Goal: Task Accomplishment & Management: Use online tool/utility

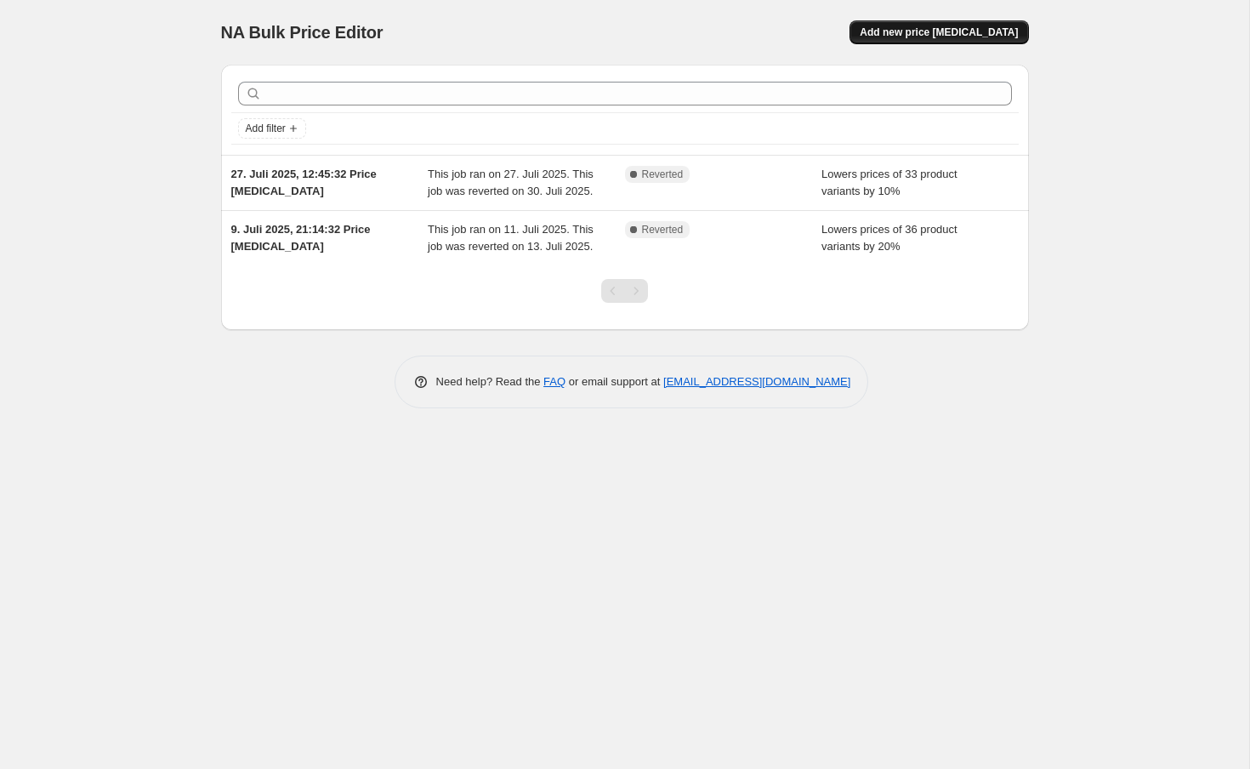
click at [947, 31] on span "Add new price [MEDICAL_DATA]" at bounding box center [939, 33] width 158 height 14
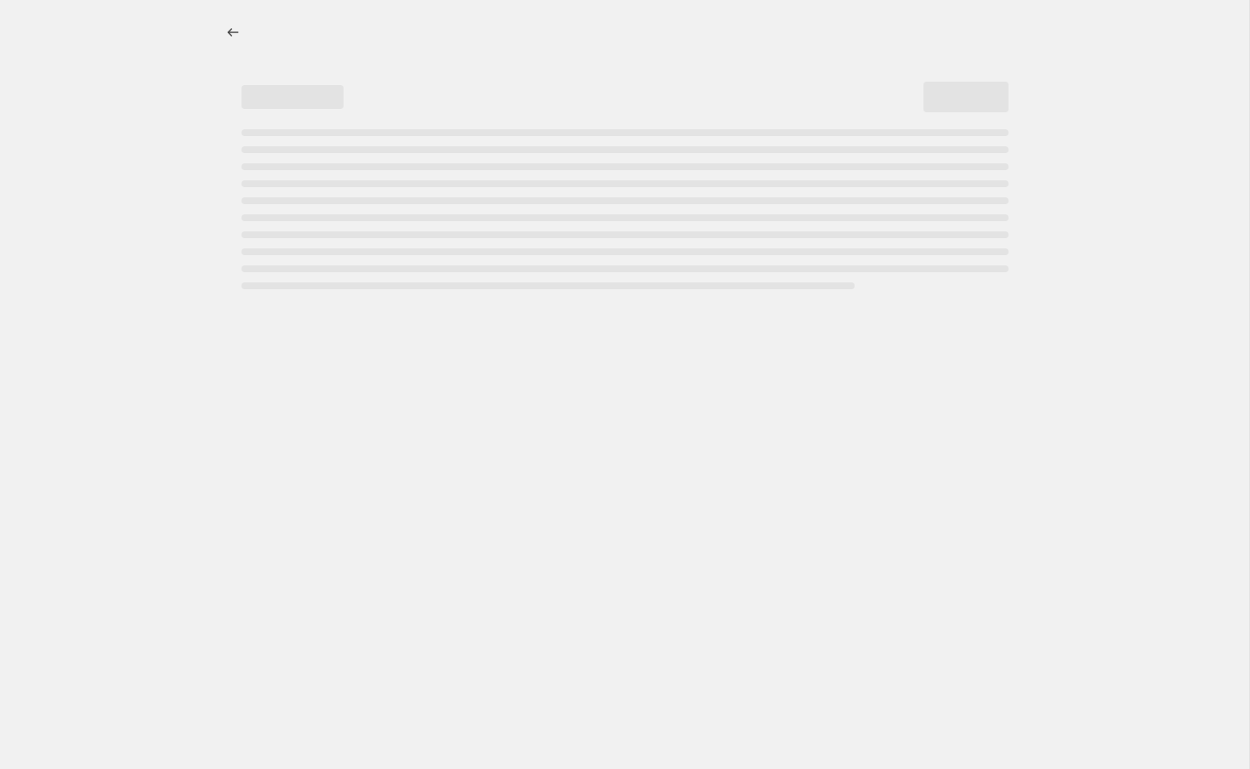
select select "percentage"
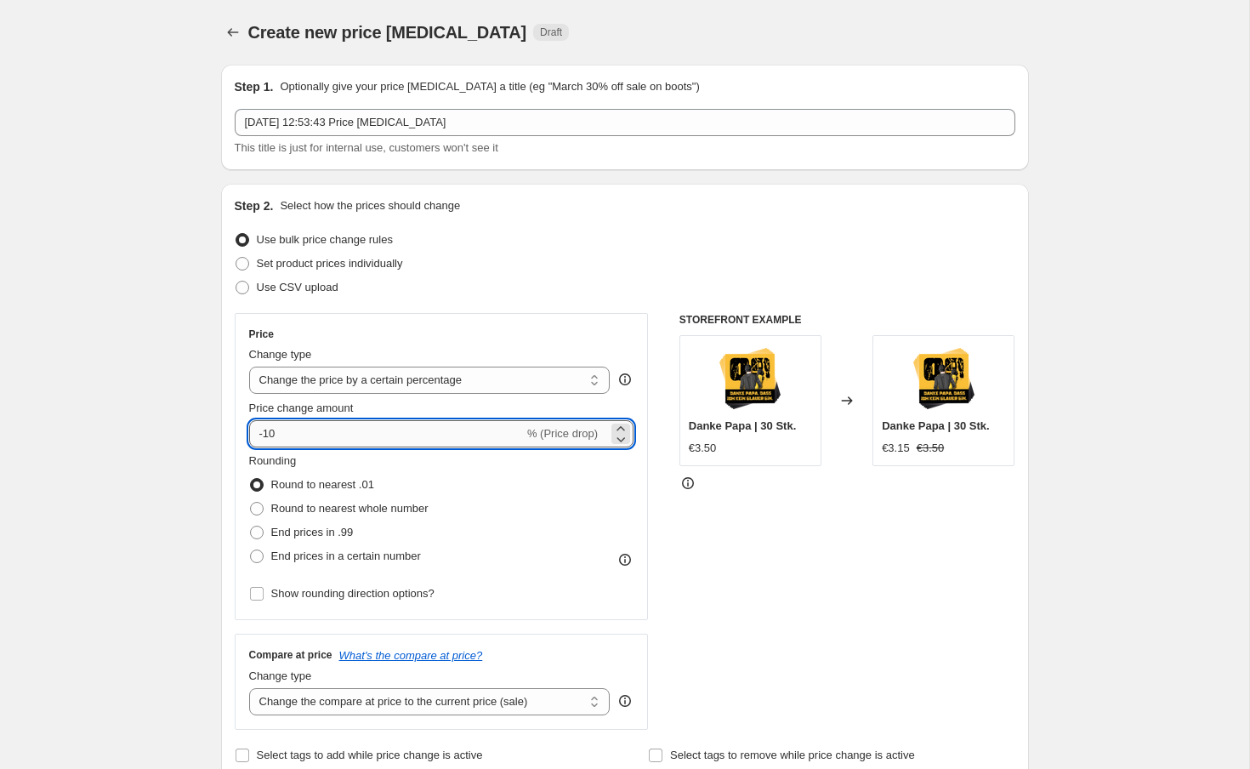
click at [377, 424] on input "-10" at bounding box center [386, 433] width 275 height 27
click at [346, 430] on input "-10" at bounding box center [386, 433] width 275 height 27
type input "-19"
click at [747, 516] on div "STOREFRONT EXAMPLE [PERSON_NAME] | 30 Stk. €3.50 Changed to Danke Papa | 30 Stk…" at bounding box center [848, 521] width 336 height 417
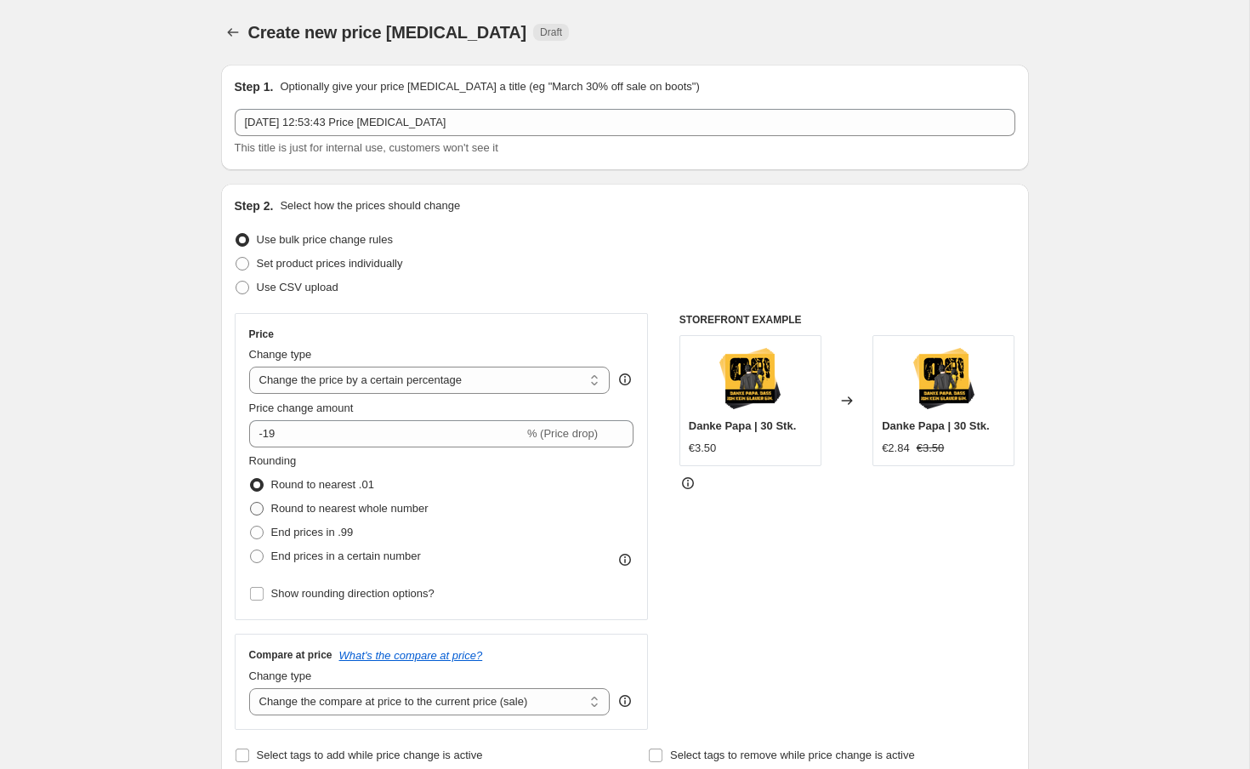
click at [389, 511] on span "Round to nearest whole number" at bounding box center [349, 508] width 157 height 13
click at [251, 503] on input "Round to nearest whole number" at bounding box center [250, 502] width 1 height 1
radio input "true"
click at [332, 483] on span "Round to nearest .01" at bounding box center [322, 484] width 103 height 13
click at [251, 479] on input "Round to nearest .01" at bounding box center [250, 478] width 1 height 1
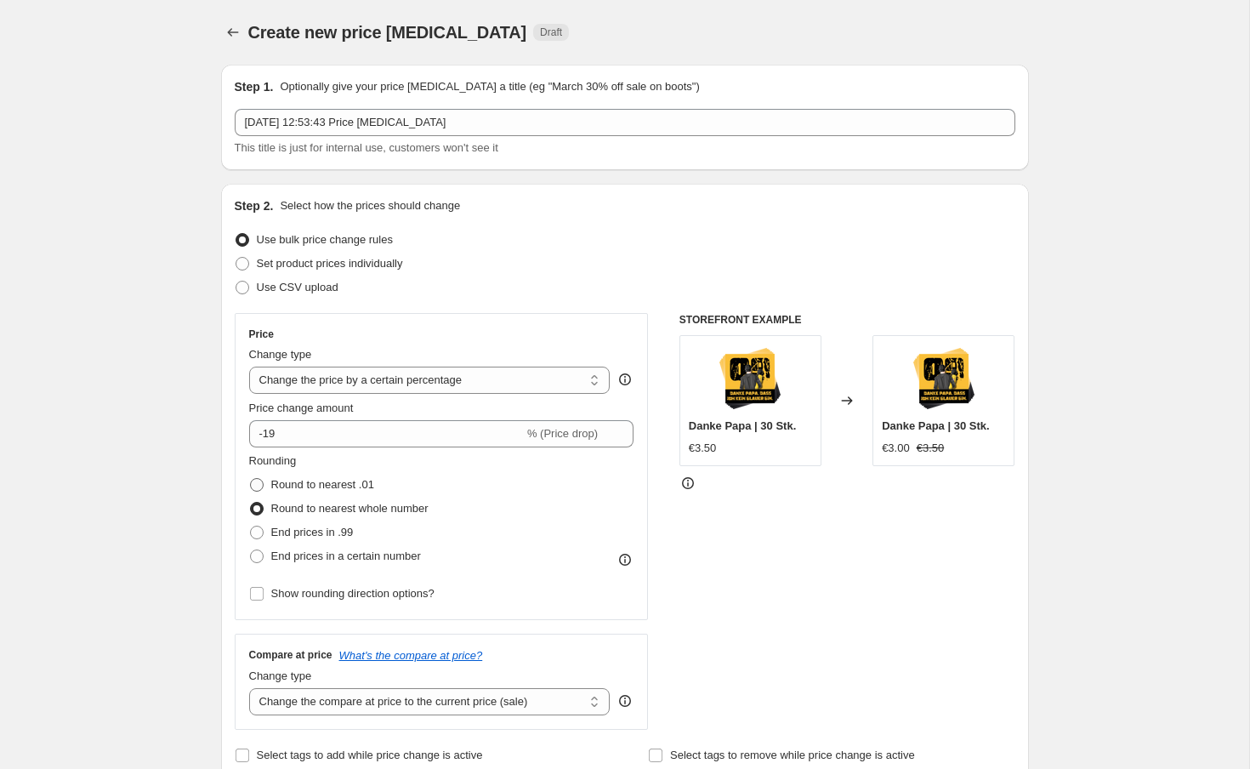
radio input "true"
click at [333, 531] on span "End prices in .99" at bounding box center [312, 532] width 83 height 13
click at [251, 526] on input "End prices in .99" at bounding box center [250, 526] width 1 height 1
radio input "true"
click at [364, 557] on span "End prices in a certain number" at bounding box center [346, 555] width 150 height 13
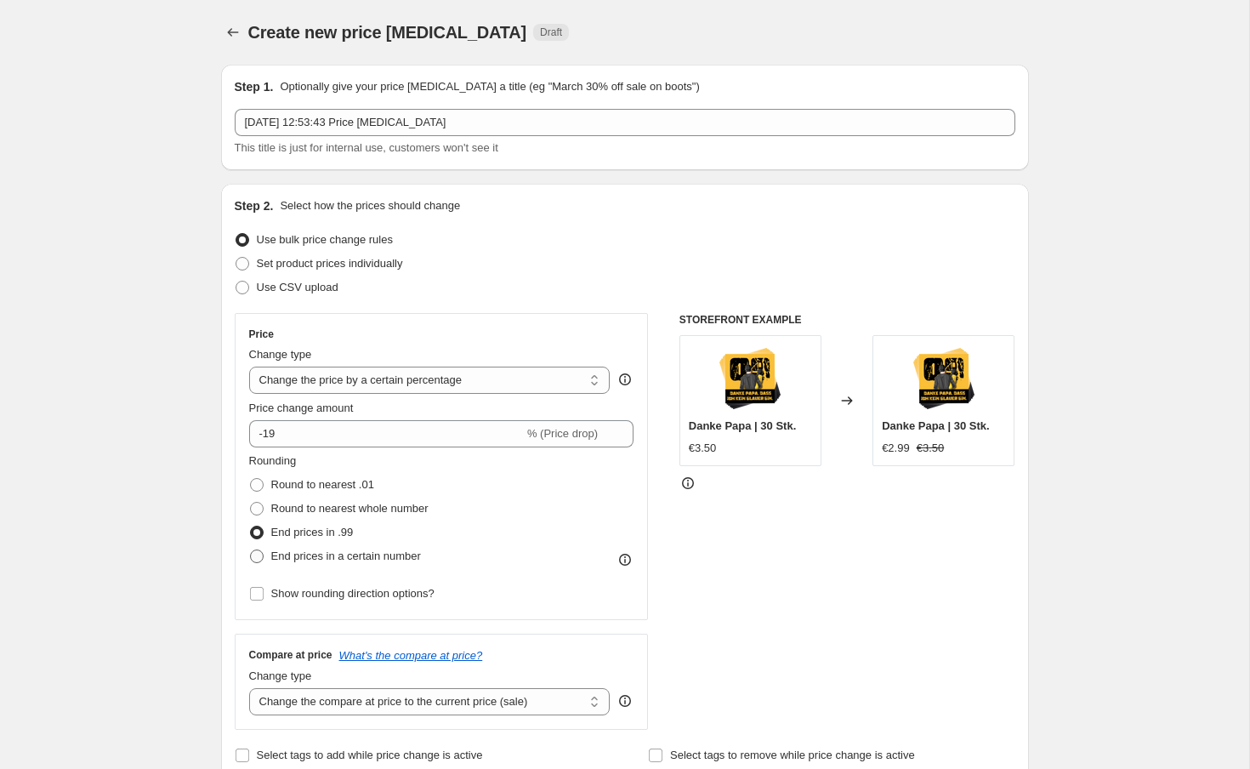
click at [251, 550] on input "End prices in a certain number" at bounding box center [250, 549] width 1 height 1
radio input "true"
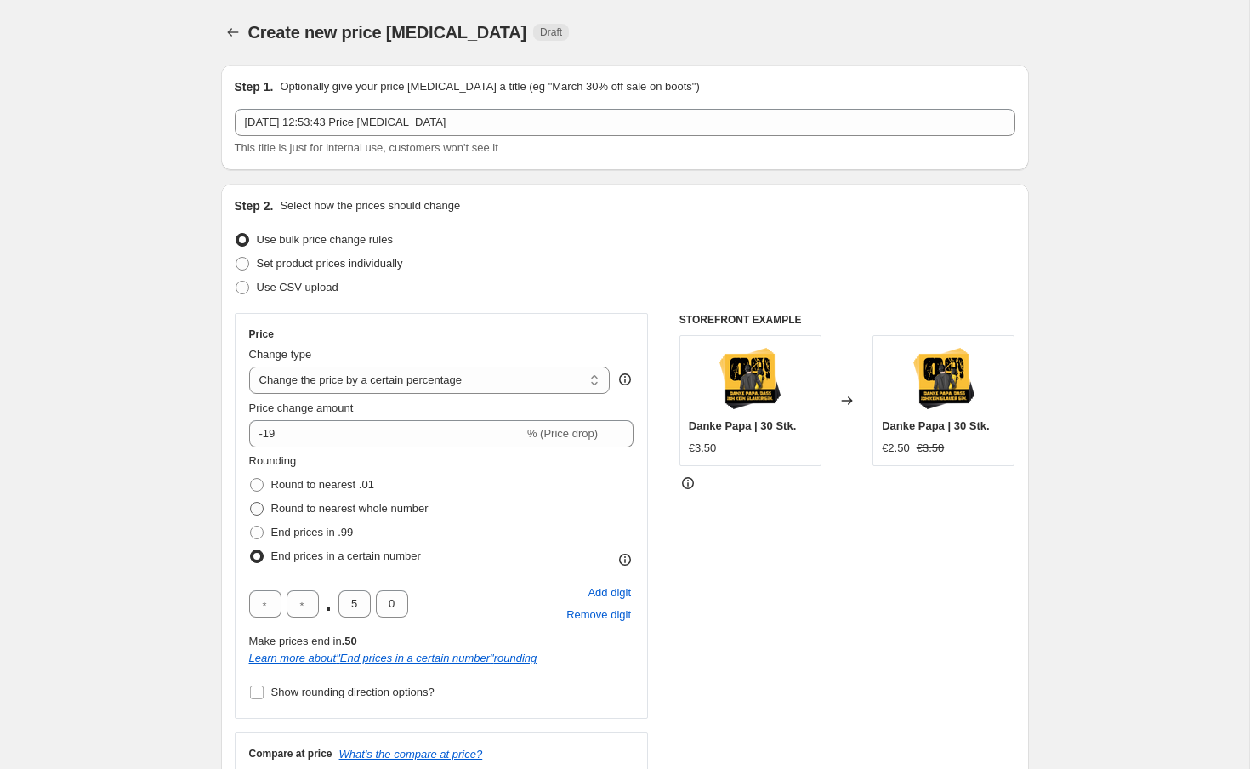
click at [366, 508] on span "Round to nearest whole number" at bounding box center [349, 508] width 157 height 13
click at [251, 503] on input "Round to nearest whole number" at bounding box center [250, 502] width 1 height 1
radio input "true"
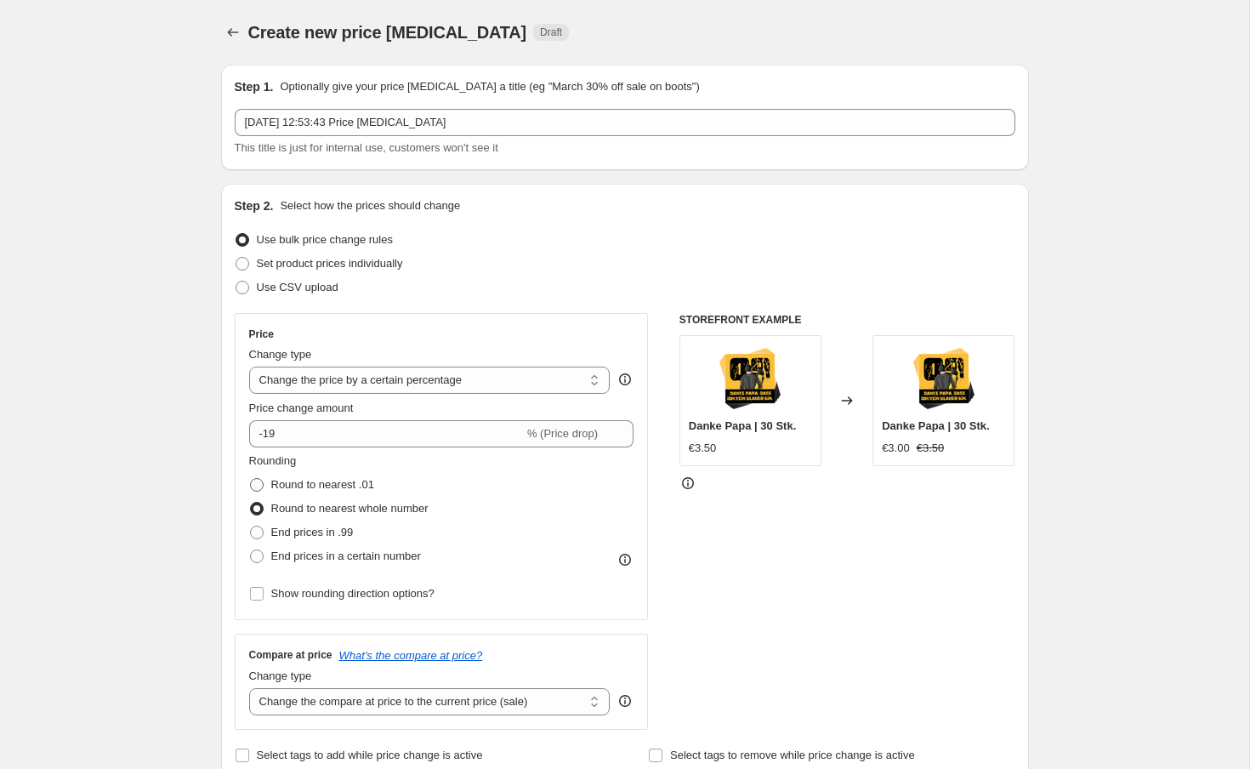
click at [346, 485] on span "Round to nearest .01" at bounding box center [322, 484] width 103 height 13
click at [251, 479] on input "Round to nearest .01" at bounding box center [250, 478] width 1 height 1
radio input "true"
click at [737, 538] on div "STOREFRONT EXAMPLE [PERSON_NAME] | 30 Stk. €3.50 Changed to Danke Papa | 30 Stk…" at bounding box center [848, 521] width 336 height 417
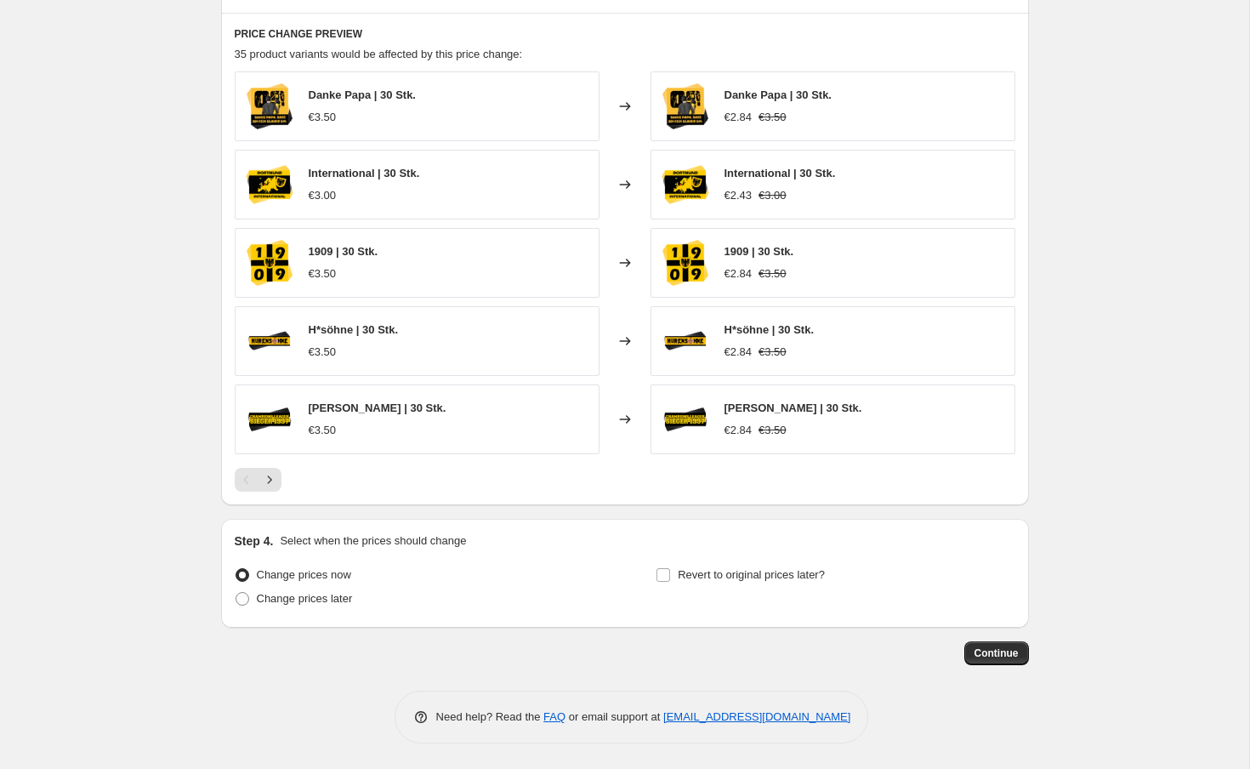
scroll to position [931, 0]
click at [332, 595] on span "Change prices later" at bounding box center [305, 598] width 96 height 13
click at [236, 593] on input "Change prices later" at bounding box center [236, 592] width 1 height 1
radio input "true"
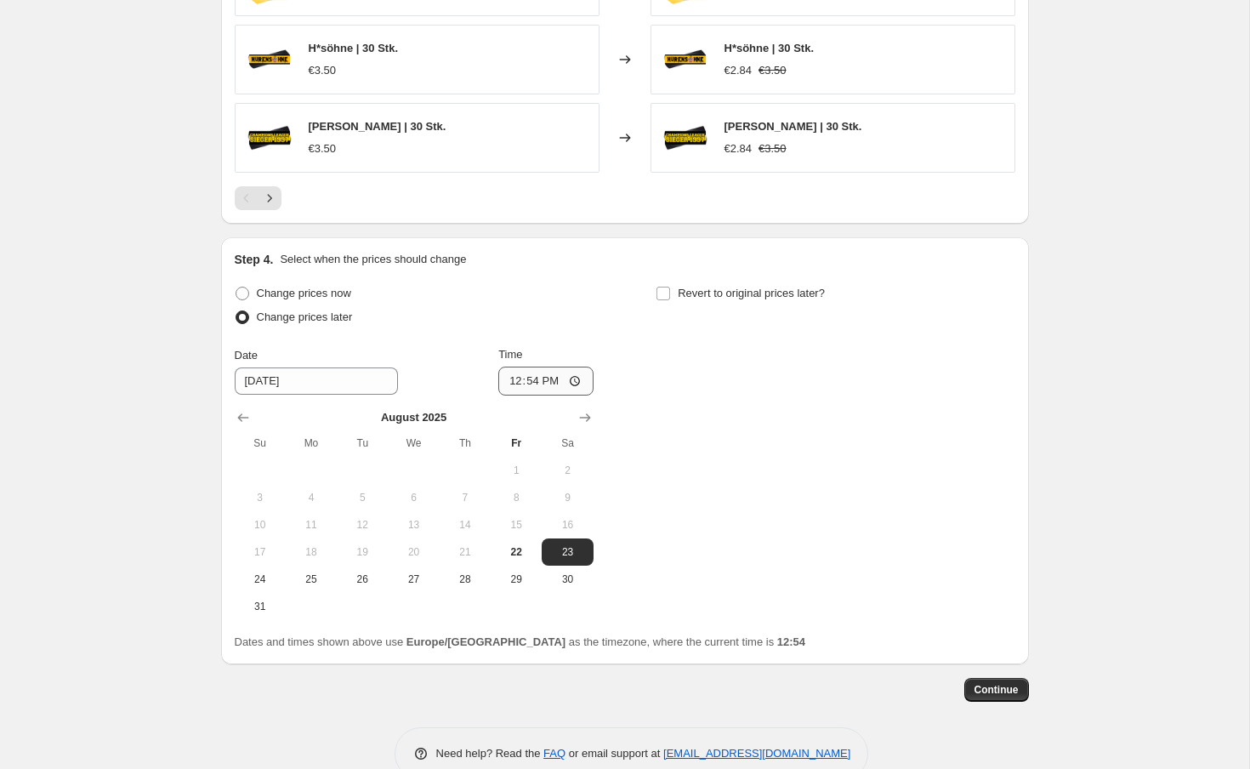
scroll to position [1220, 0]
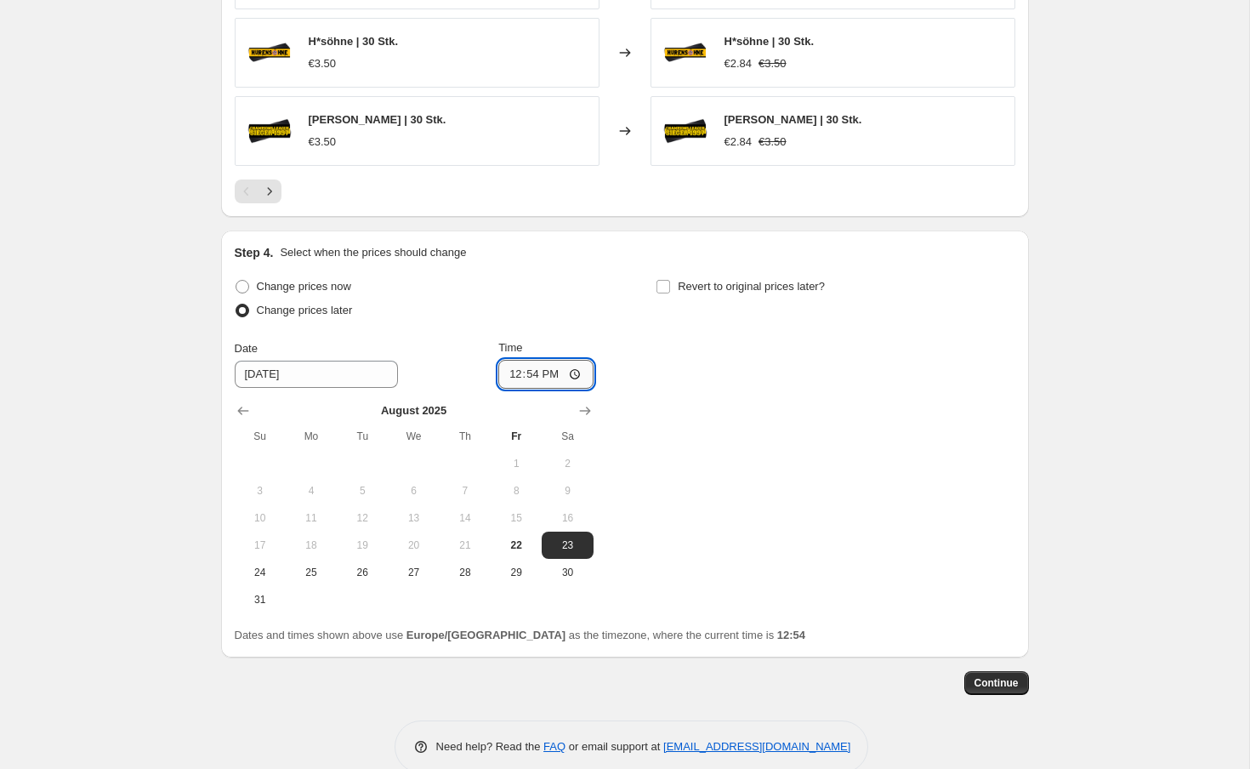
click at [577, 377] on input "12:54" at bounding box center [545, 374] width 95 height 29
click at [564, 377] on input "12:54" at bounding box center [545, 374] width 95 height 29
click at [578, 374] on input "18:54" at bounding box center [545, 374] width 95 height 29
type input "18:00"
click at [782, 386] on div "Change prices now Change prices later Date [DATE] Time 18:00 [DATE] Su Mo Tu We…" at bounding box center [625, 444] width 781 height 339
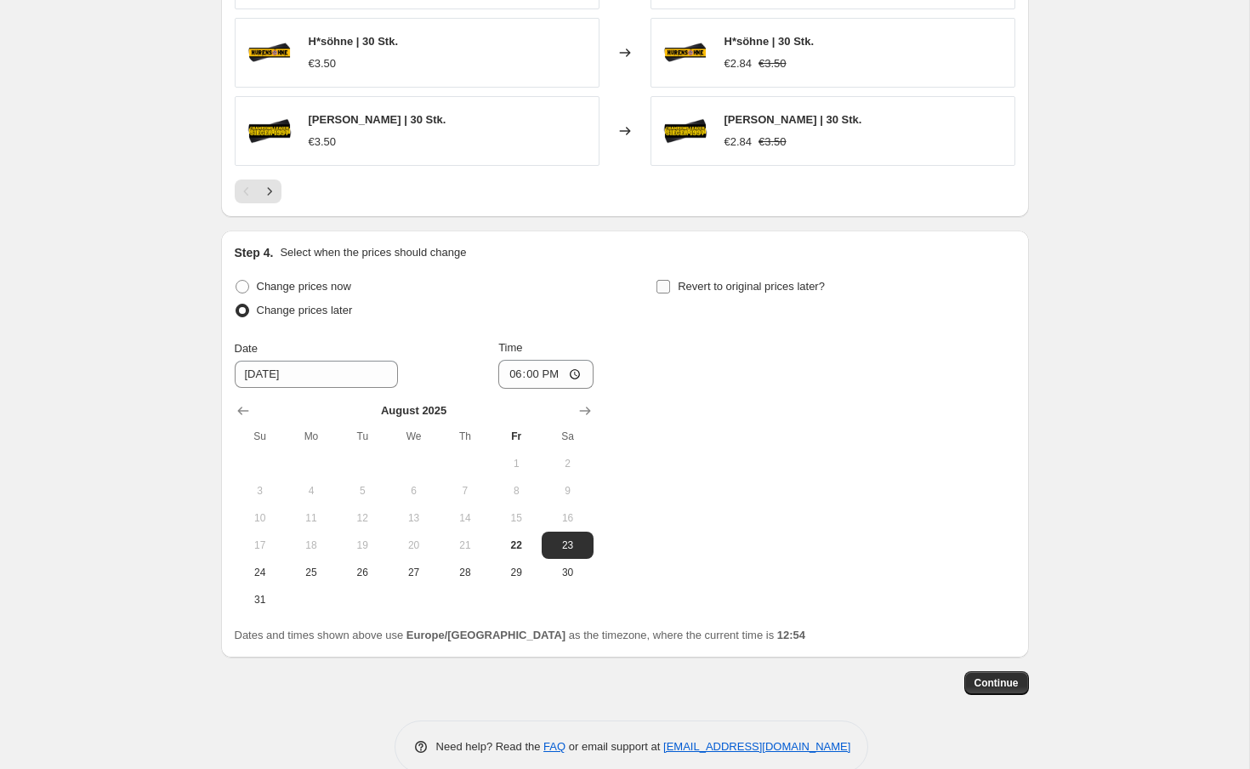
click at [661, 289] on input "Revert to original prices later?" at bounding box center [664, 287] width 14 height 14
checkbox input "true"
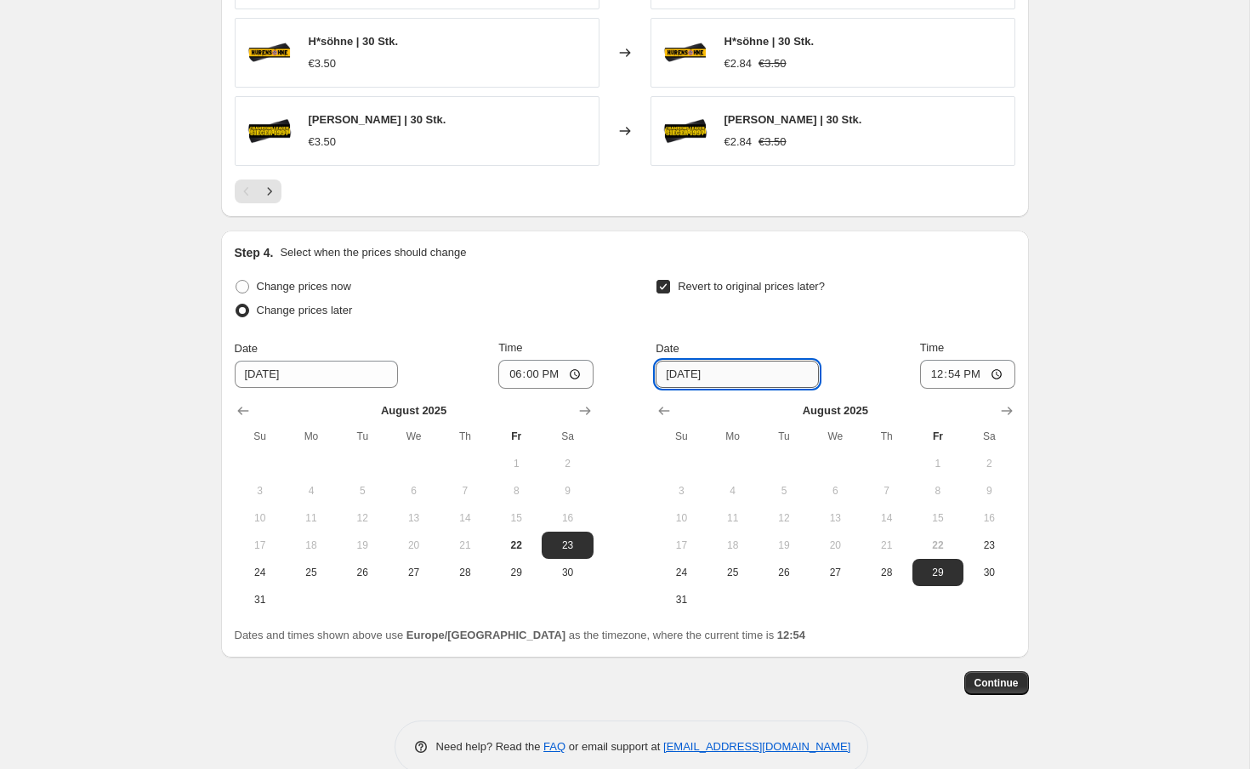
click at [709, 378] on input "[DATE]" at bounding box center [737, 374] width 163 height 27
click at [701, 566] on button "24" at bounding box center [681, 572] width 51 height 27
type input "[DATE]"
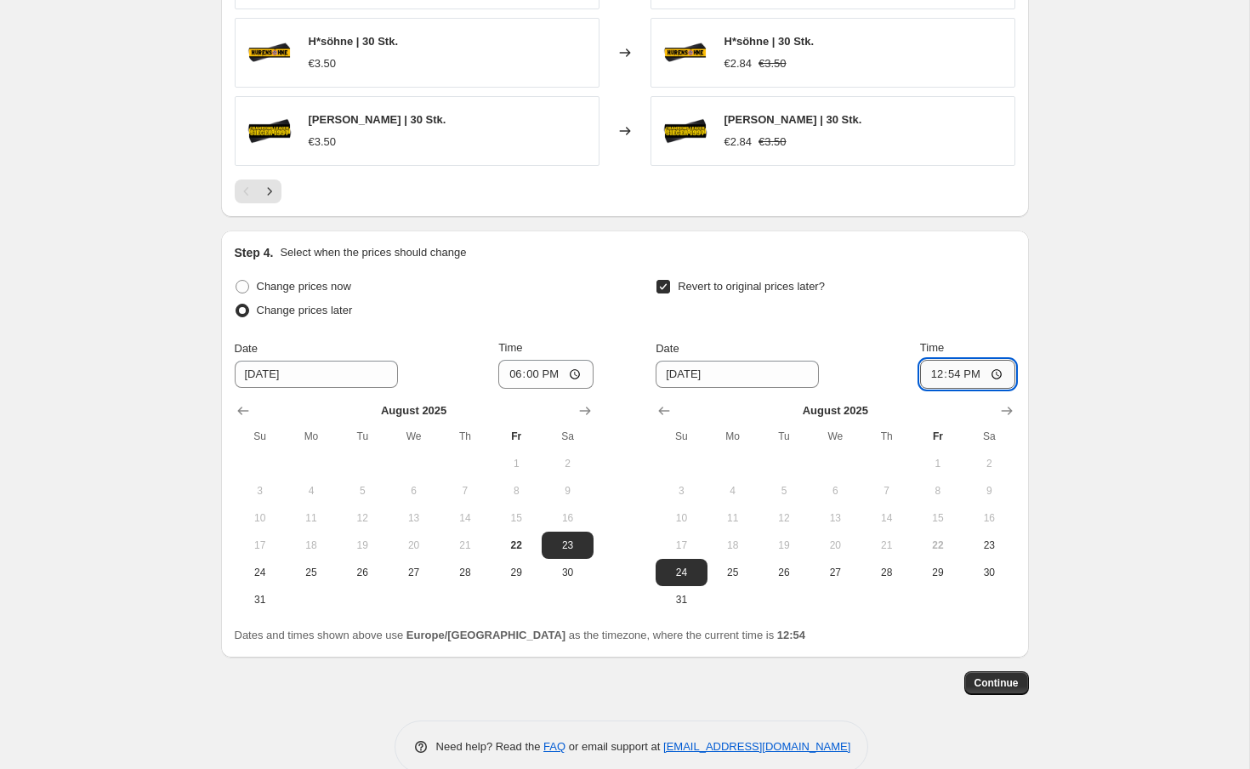
click at [993, 383] on input "12:54" at bounding box center [967, 374] width 95 height 29
click at [982, 376] on input "12:54" at bounding box center [967, 374] width 95 height 29
click at [999, 372] on input "22:54" at bounding box center [967, 374] width 95 height 29
type input "22:00"
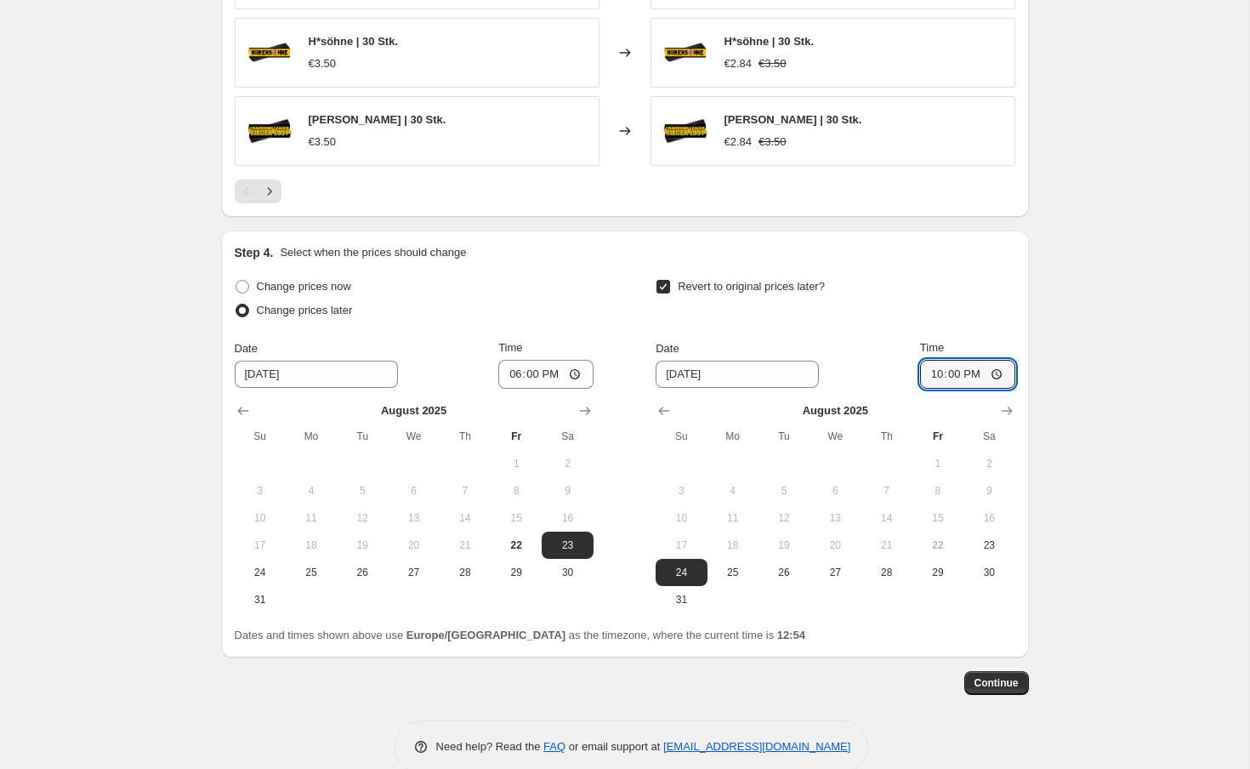
click at [1011, 238] on div "Step 4. Select when the prices should change Change prices now Change prices la…" at bounding box center [625, 443] width 808 height 427
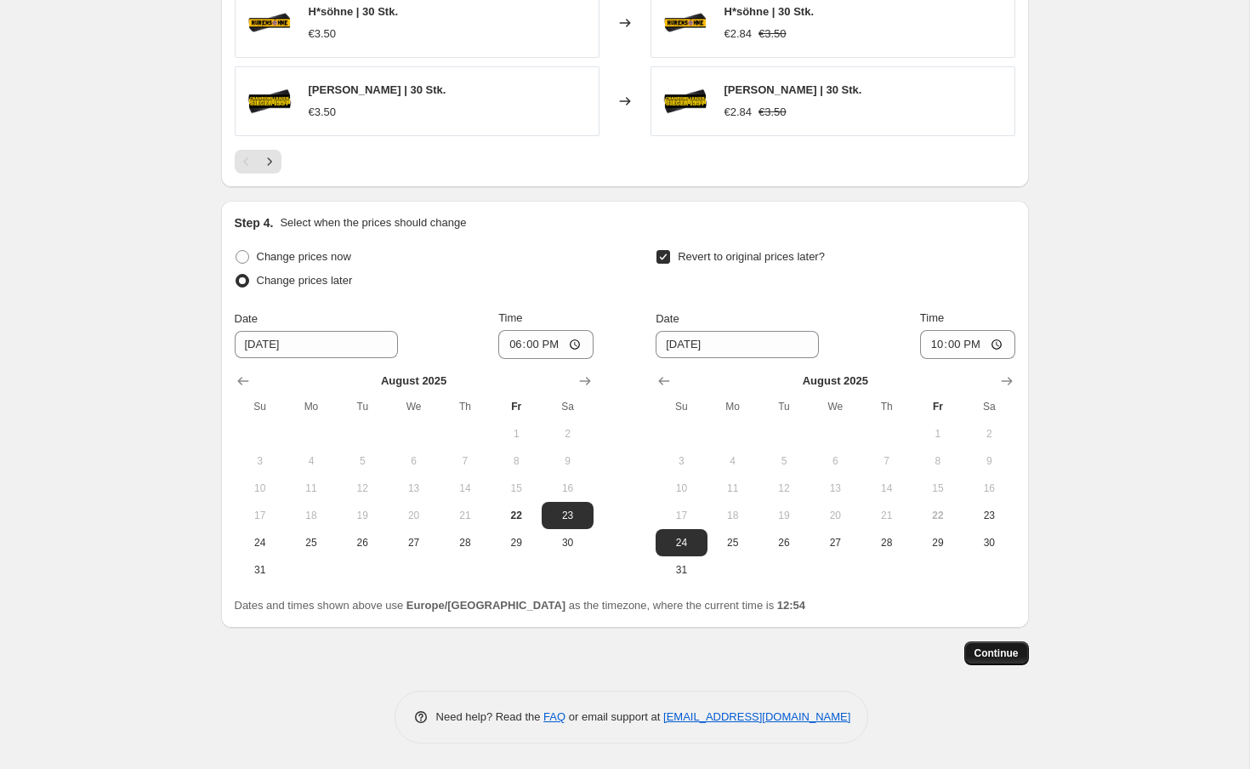
scroll to position [1251, 0]
click at [265, 153] on icon "Next" at bounding box center [269, 161] width 17 height 17
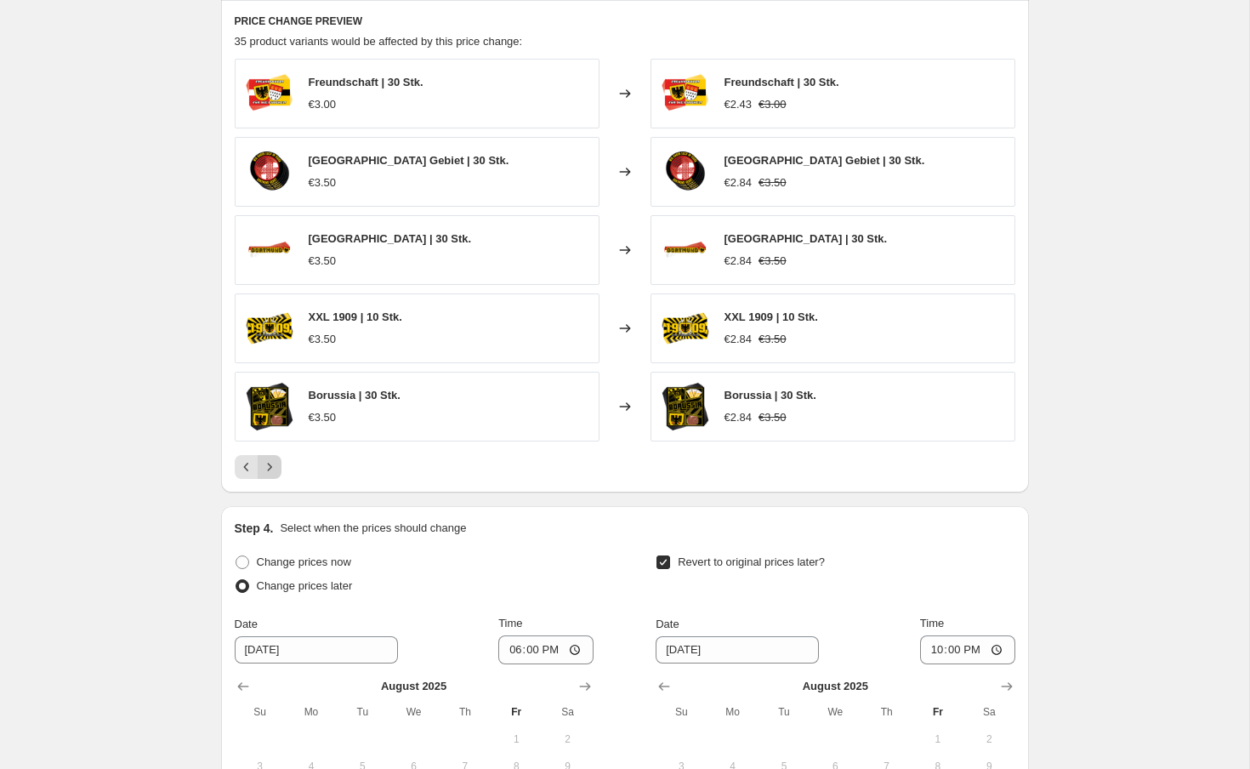
scroll to position [946, 0]
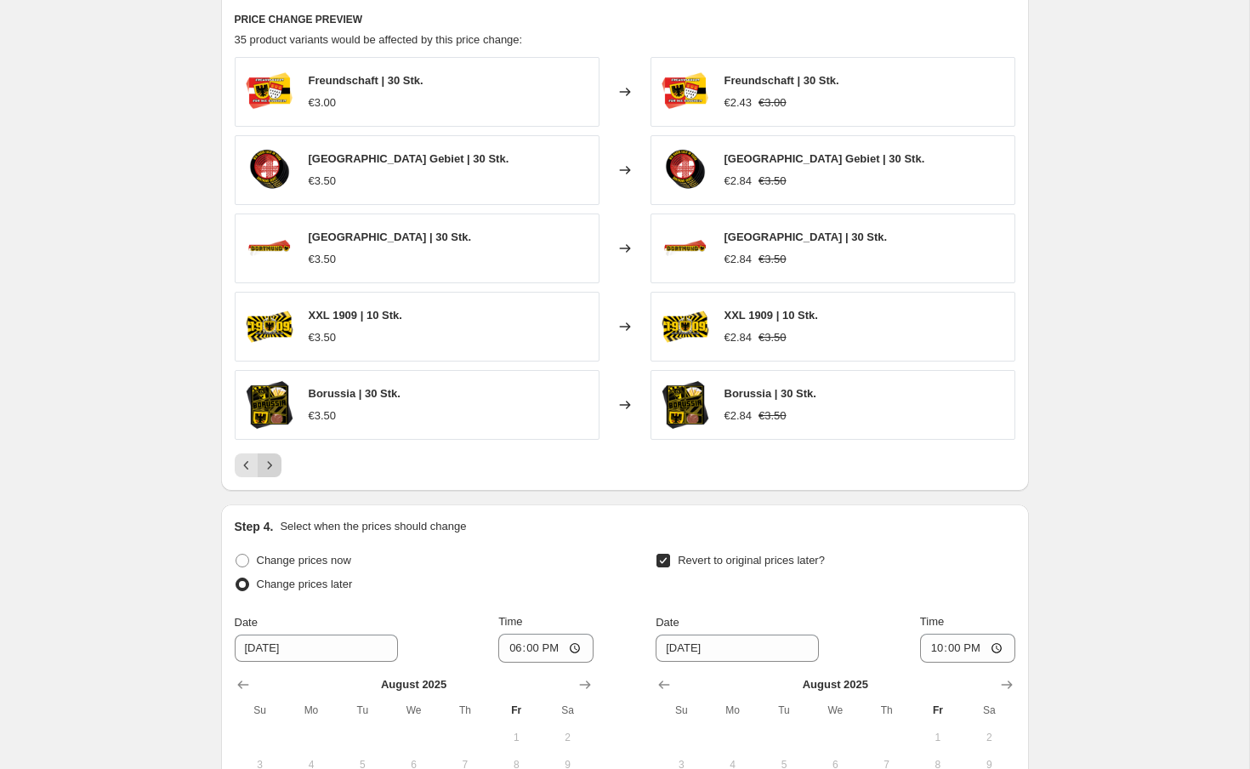
click at [270, 472] on icon "Next" at bounding box center [269, 465] width 17 height 17
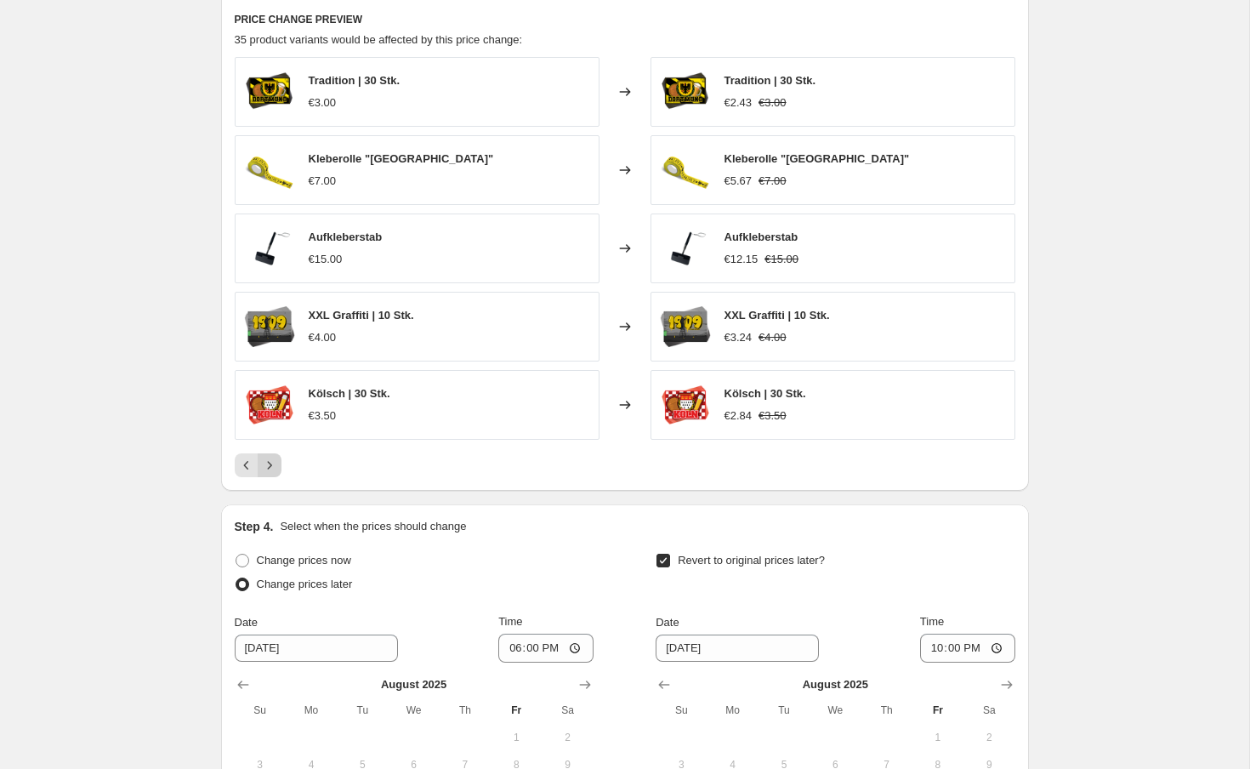
click at [276, 470] on icon "Next" at bounding box center [269, 465] width 17 height 17
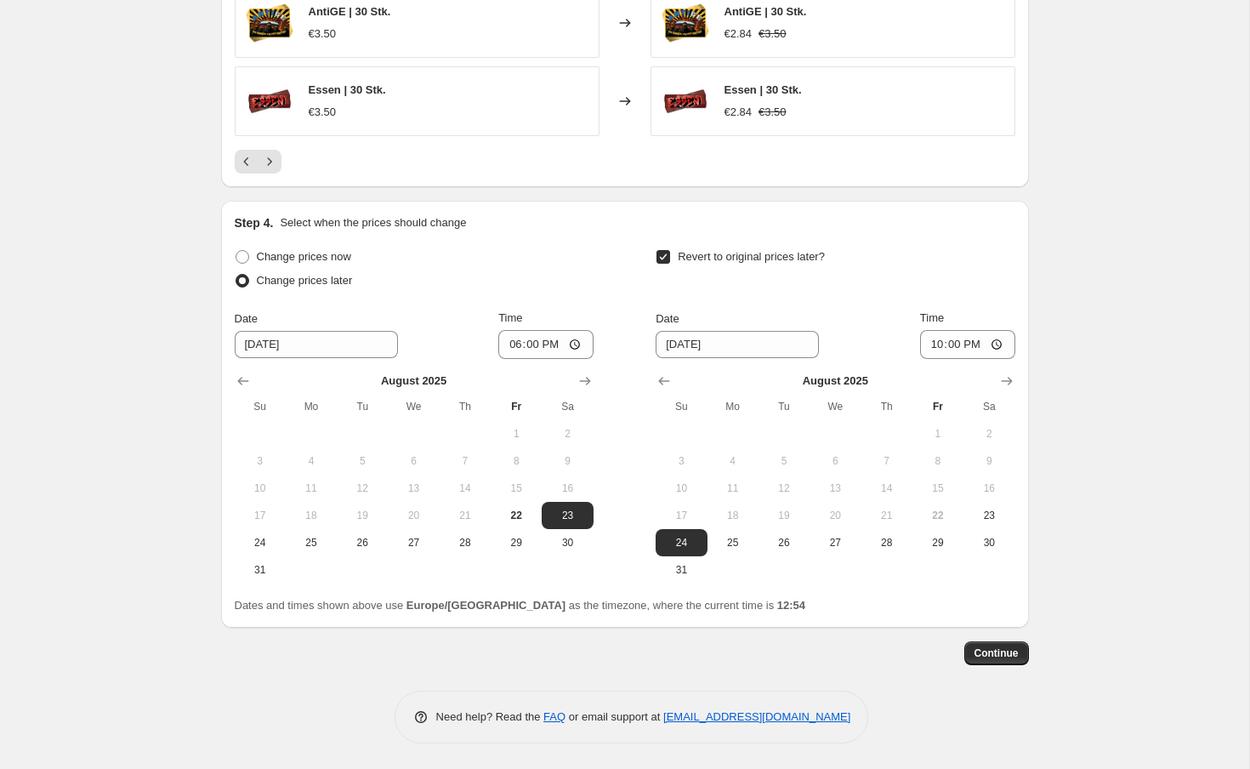
scroll to position [1251, 0]
click at [1010, 649] on span "Continue" at bounding box center [997, 653] width 44 height 14
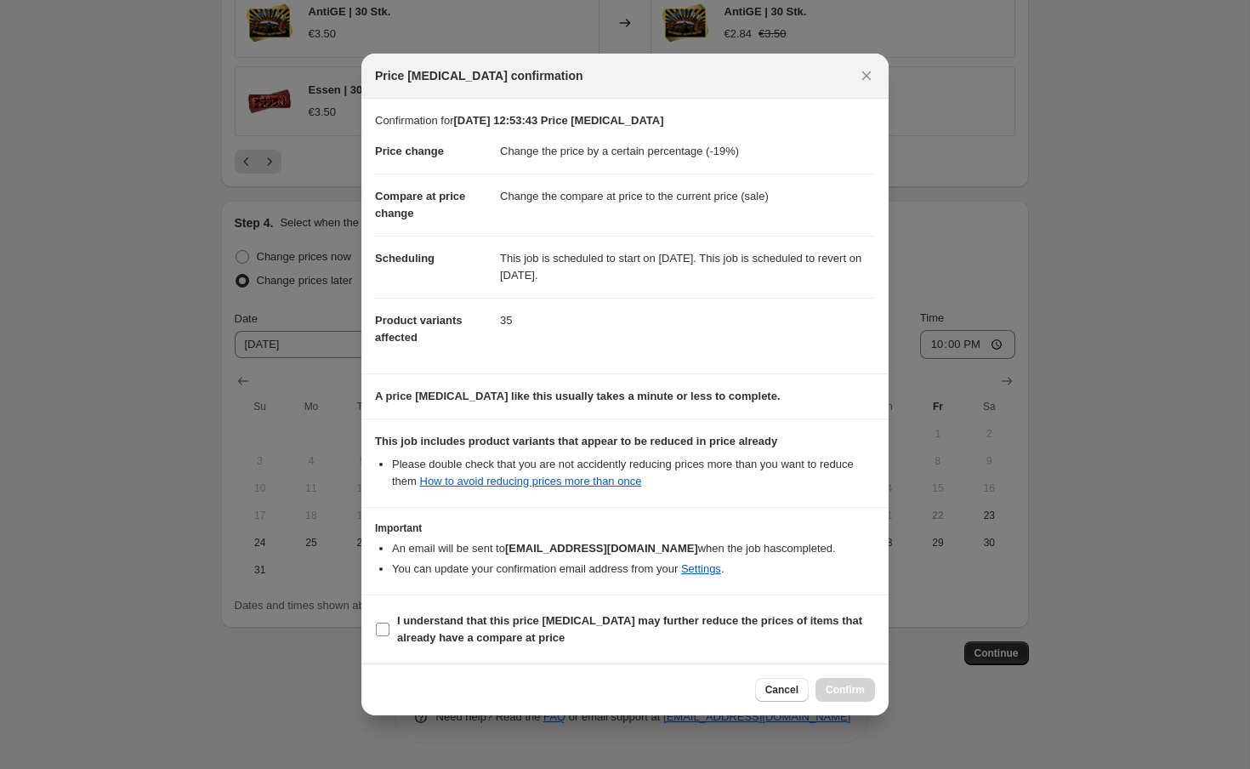
click at [378, 630] on input "I understand that this price [MEDICAL_DATA] may further reduce the prices of it…" at bounding box center [383, 630] width 14 height 14
checkbox input "true"
click at [863, 695] on span "Confirm" at bounding box center [845, 690] width 39 height 14
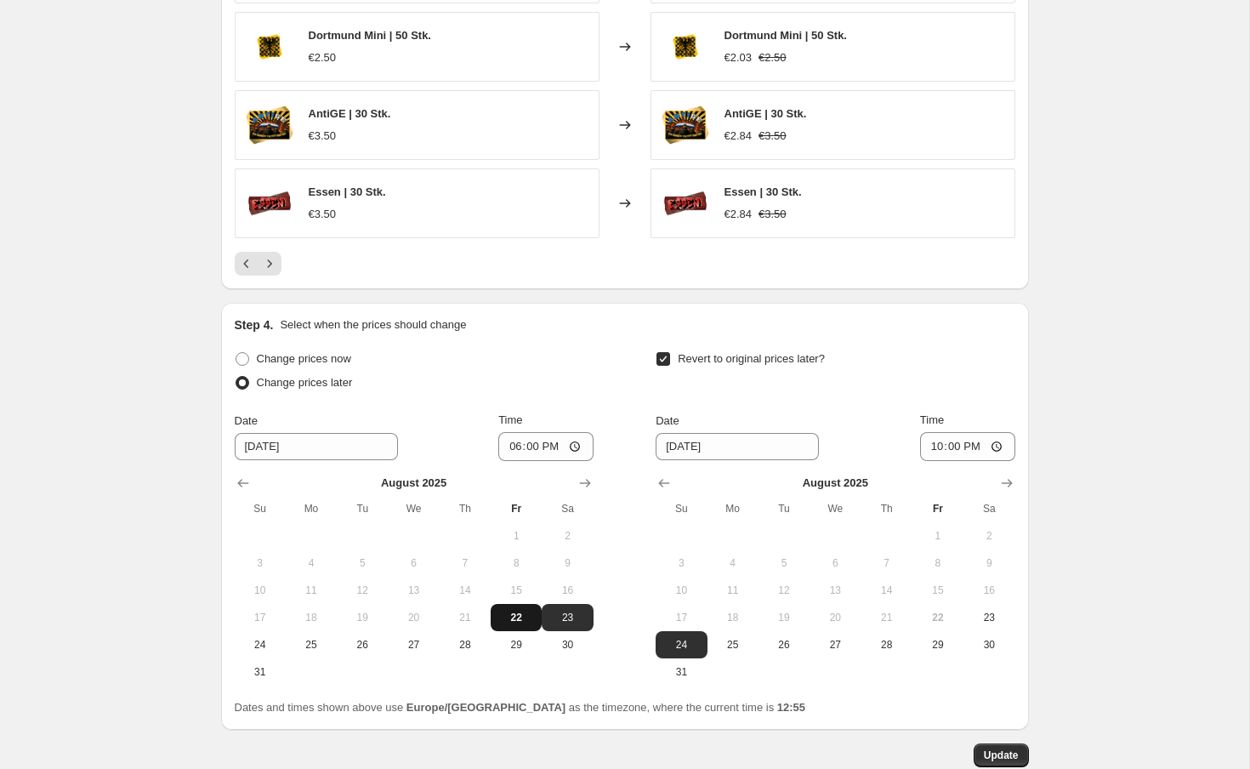
click at [502, 609] on button "22" at bounding box center [516, 617] width 51 height 27
type input "[DATE]"
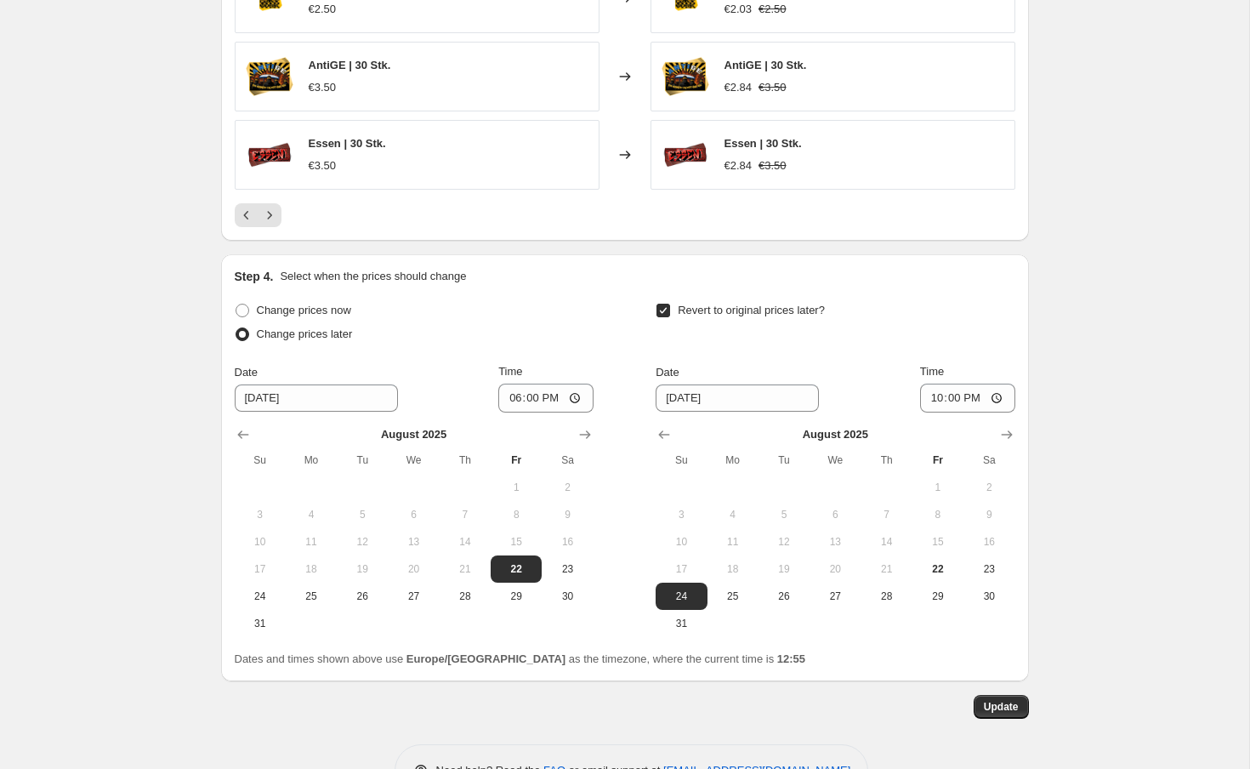
scroll to position [1306, 0]
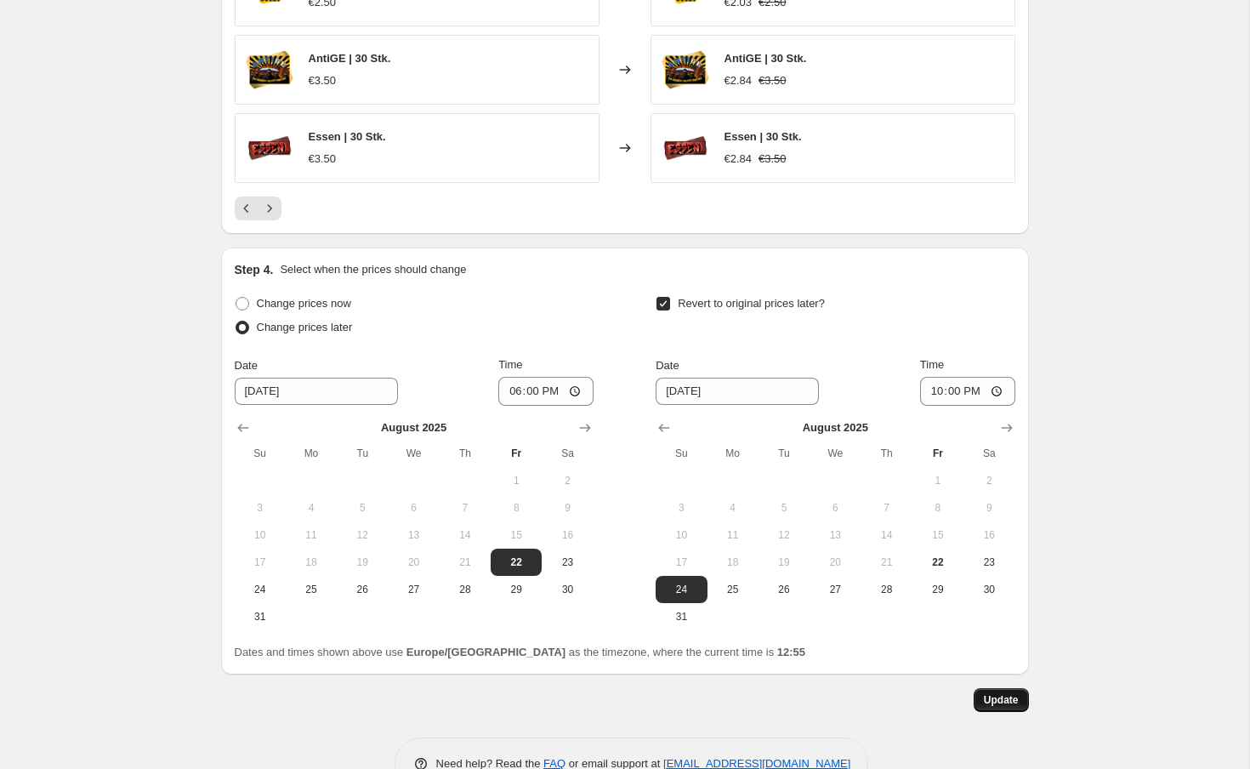
click at [999, 700] on span "Update" at bounding box center [1001, 700] width 35 height 14
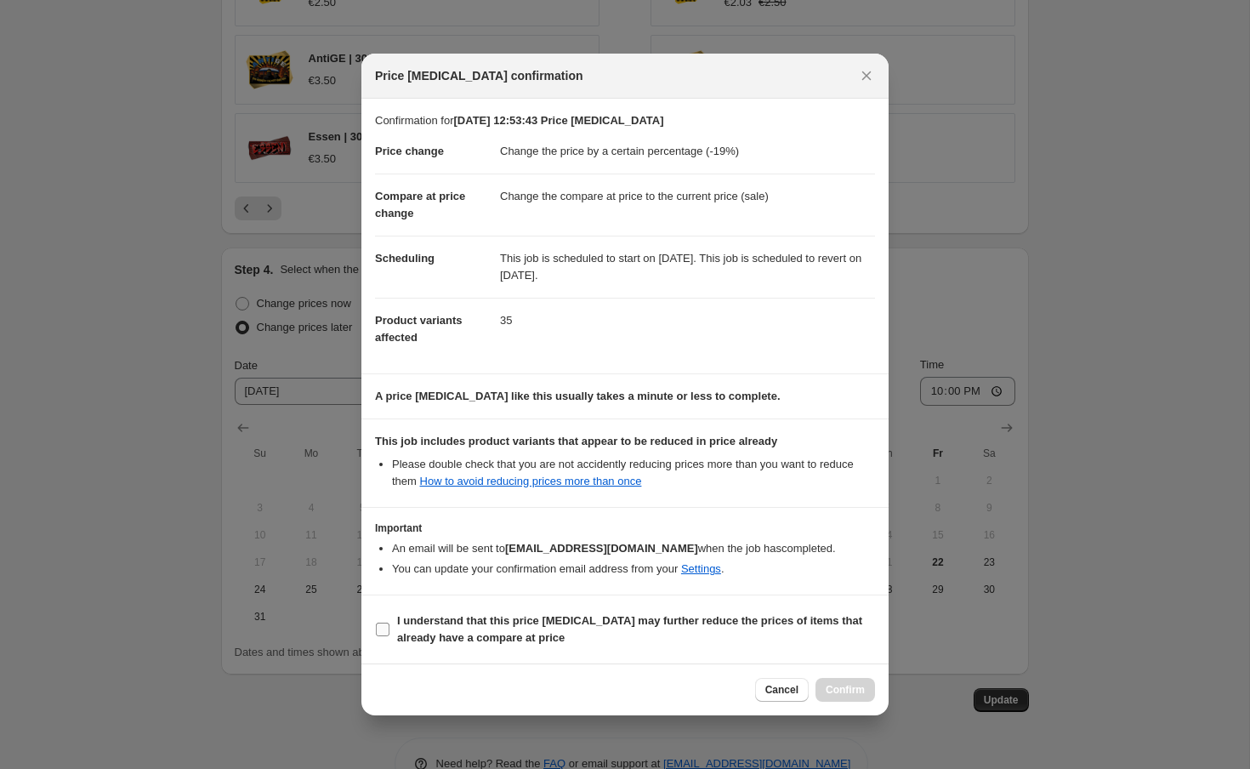
click at [387, 631] on input "I understand that this price [MEDICAL_DATA] may further reduce the prices of it…" at bounding box center [383, 630] width 14 height 14
checkbox input "true"
click at [856, 687] on span "Confirm" at bounding box center [845, 690] width 39 height 14
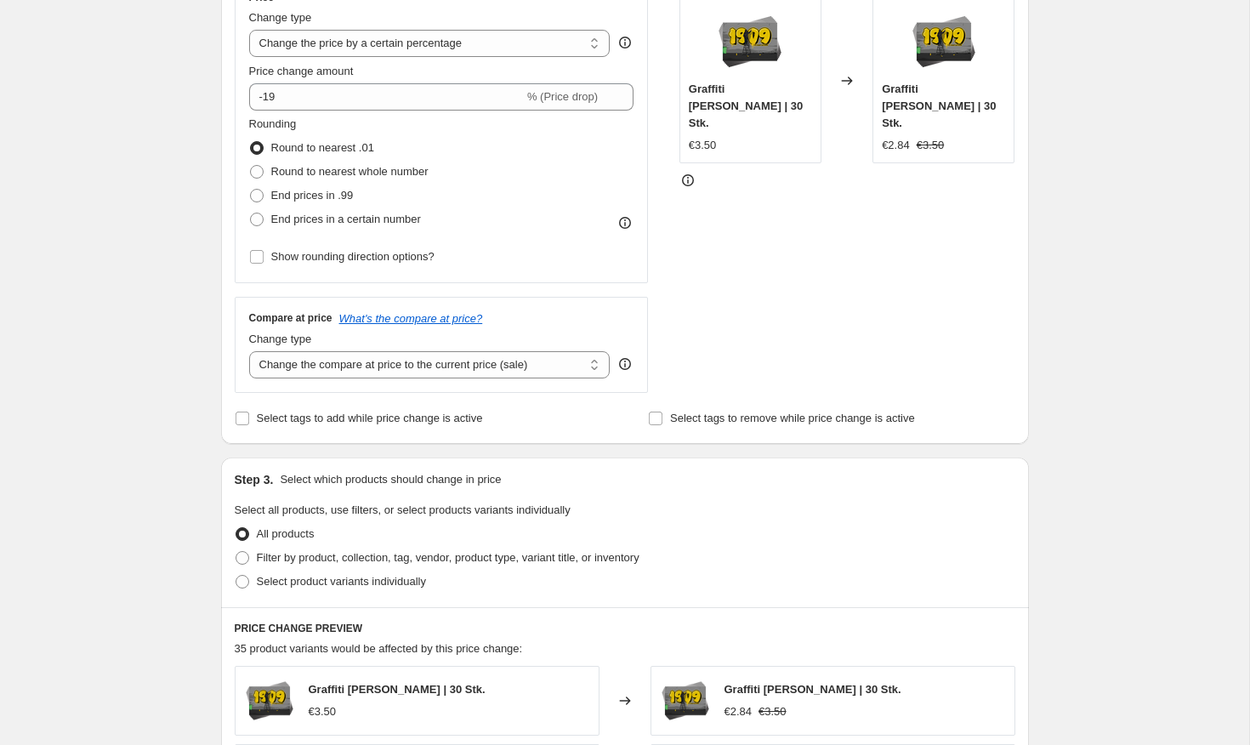
scroll to position [385, 0]
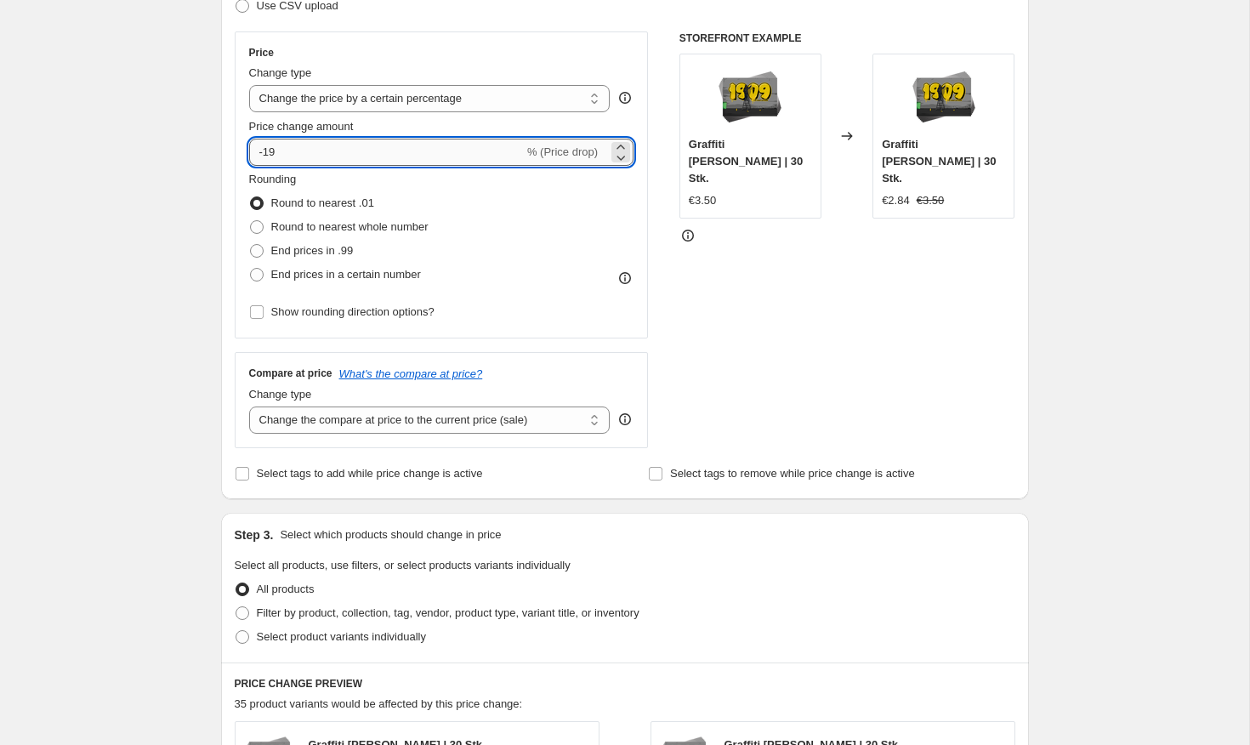
click at [345, 156] on input "-19" at bounding box center [386, 152] width 275 height 27
type input "-1"
type input "-20"
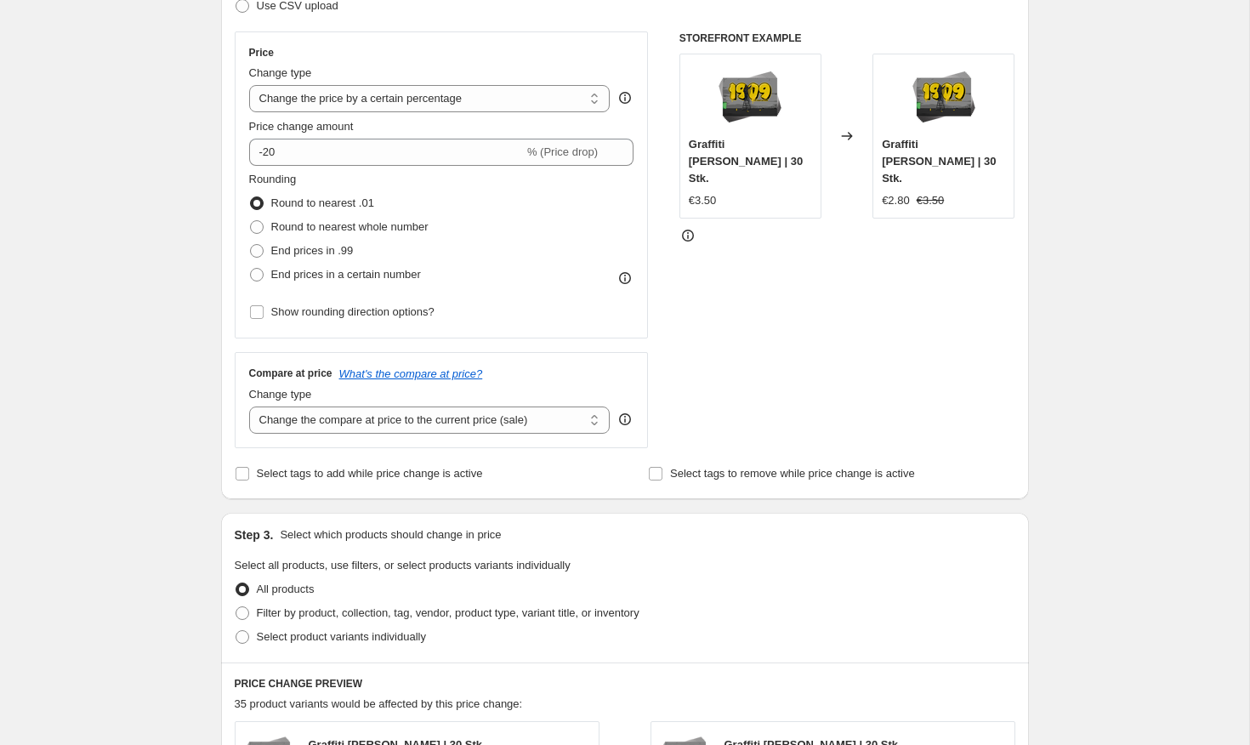
click at [152, 192] on div "[DATE] 12:53:43 Price [MEDICAL_DATA]. This page is ready [DATE] 12:53:43 Price …" at bounding box center [624, 676] width 1249 height 2122
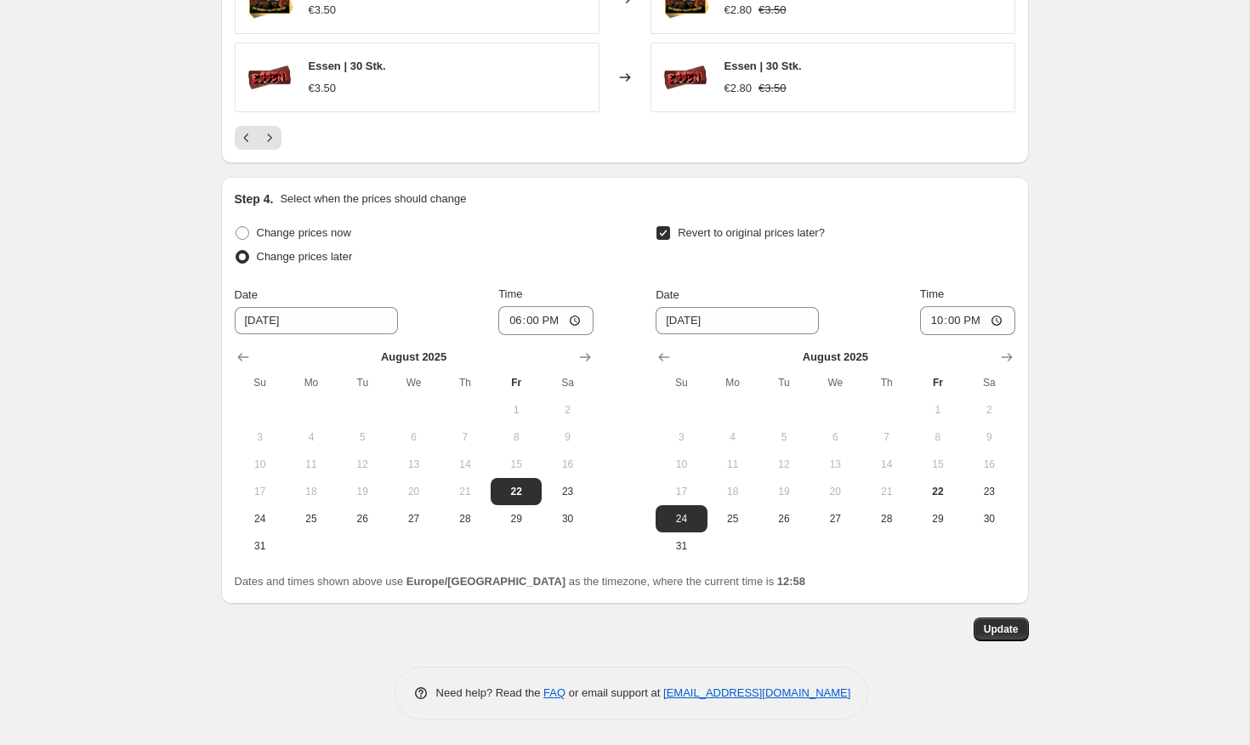
scroll to position [1379, 0]
click at [1008, 623] on button "Update" at bounding box center [1001, 629] width 55 height 24
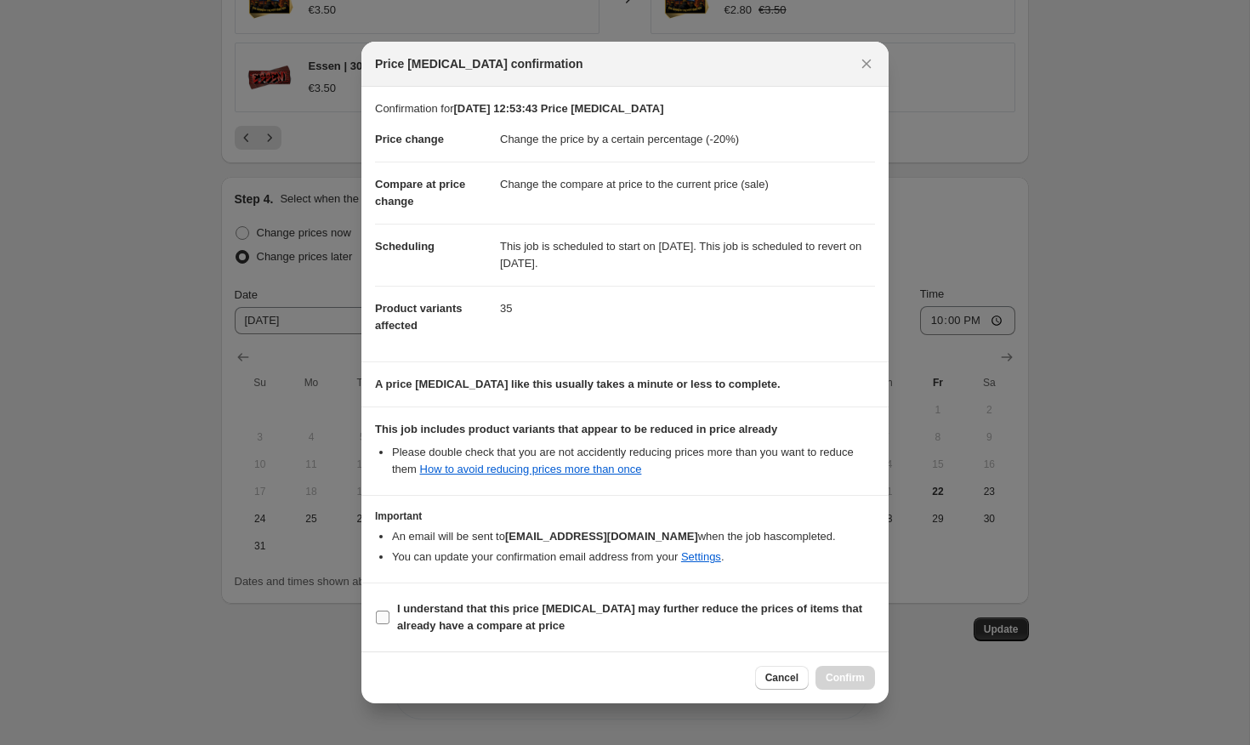
click at [385, 619] on input "I understand that this price [MEDICAL_DATA] may further reduce the prices of it…" at bounding box center [383, 618] width 14 height 14
checkbox input "true"
click at [853, 674] on span "Confirm" at bounding box center [845, 678] width 39 height 14
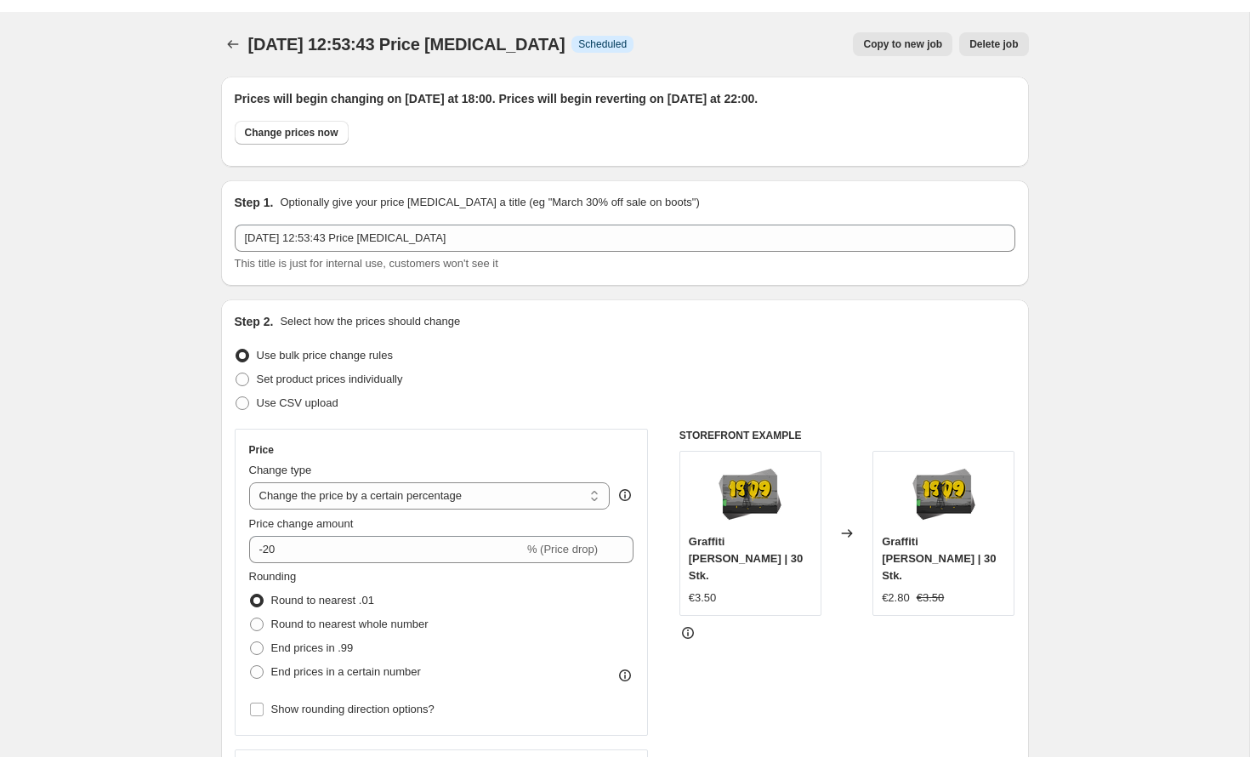
scroll to position [0, 0]
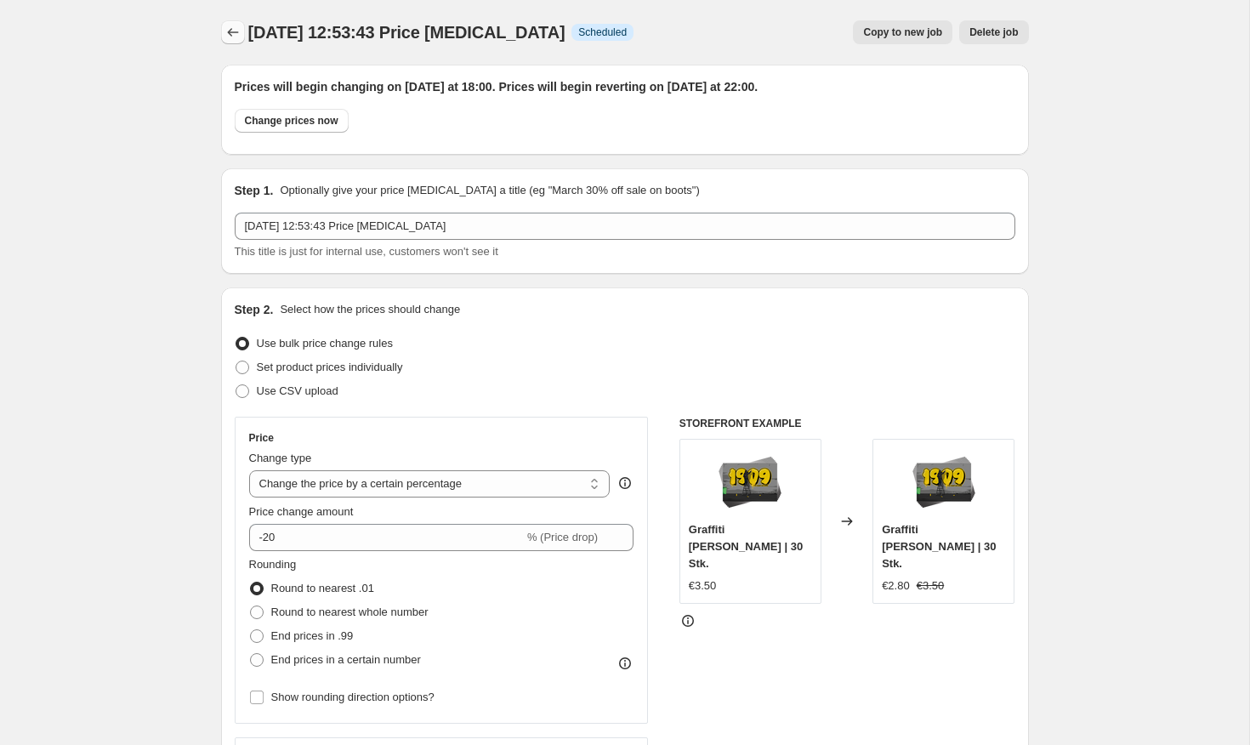
click at [238, 29] on icon "Price change jobs" at bounding box center [233, 32] width 17 height 17
